Goal: Information Seeking & Learning: Learn about a topic

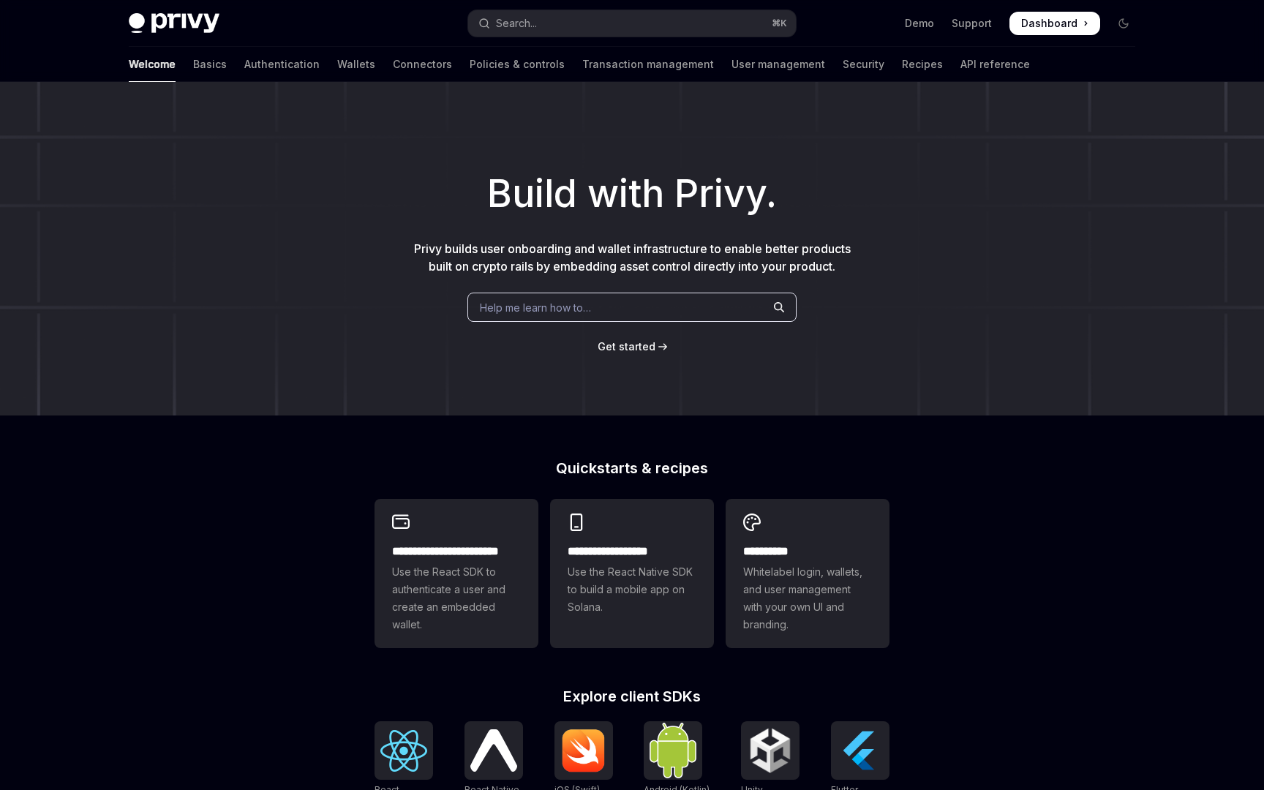
scroll to position [39, 0]
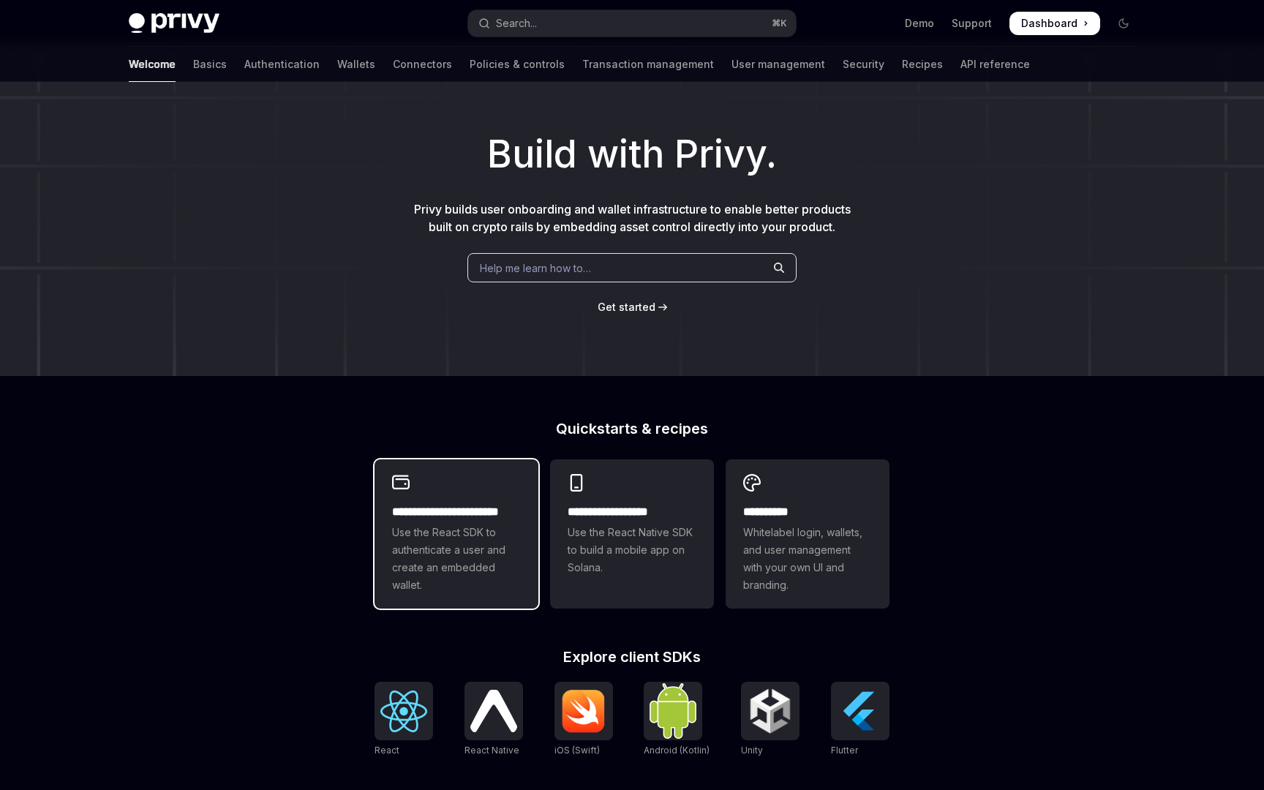
drag, startPoint x: 0, startPoint y: 0, endPoint x: 450, endPoint y: 562, distance: 720.2
click at [450, 562] on span "Use the React SDK to authenticate a user and create an embedded wallet." at bounding box center [456, 559] width 129 height 70
type textarea "*"
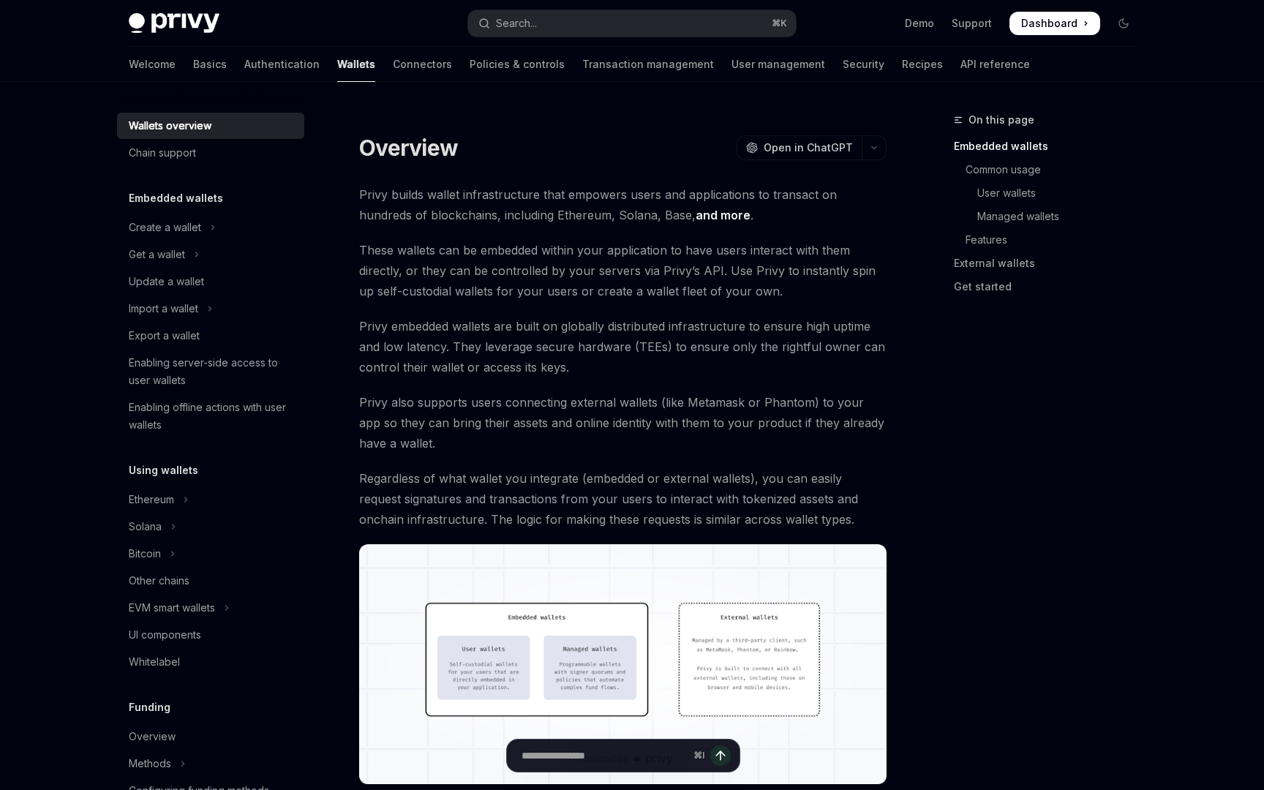
click at [648, 351] on span "Privy embedded wallets are built on globally distributed infrastructure to ensu…" at bounding box center [622, 346] width 527 height 61
copy span "TEEs"
